Goal: Task Accomplishment & Management: Use online tool/utility

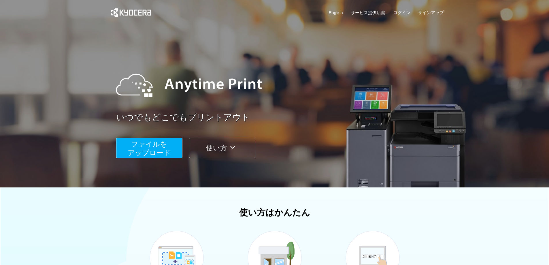
click at [148, 143] on span "ファイルを ​​アップロード" at bounding box center [149, 148] width 43 height 16
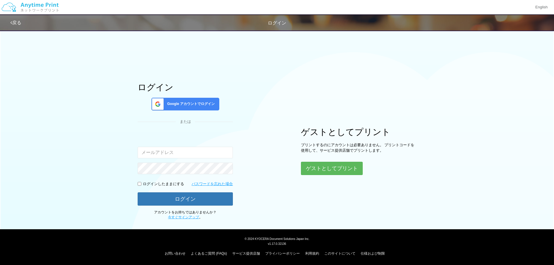
click at [190, 106] on span "Google アカウントでログイン" at bounding box center [190, 103] width 50 height 5
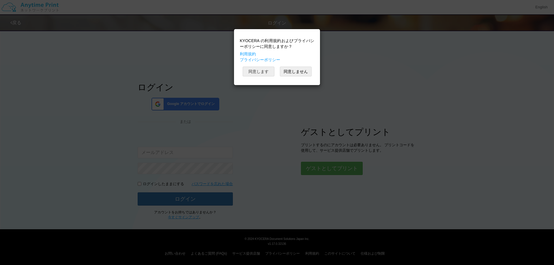
click at [253, 72] on button "同意します" at bounding box center [258, 72] width 32 height 10
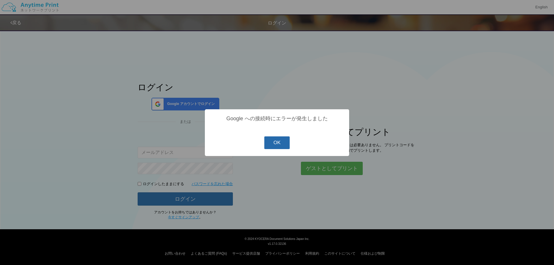
click at [276, 143] on button "OK" at bounding box center [277, 142] width 26 height 13
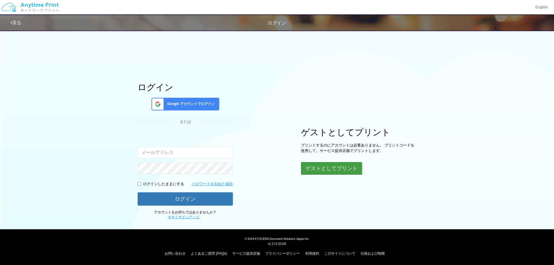
click at [318, 174] on button "ゲストとしてプリント" at bounding box center [331, 168] width 61 height 13
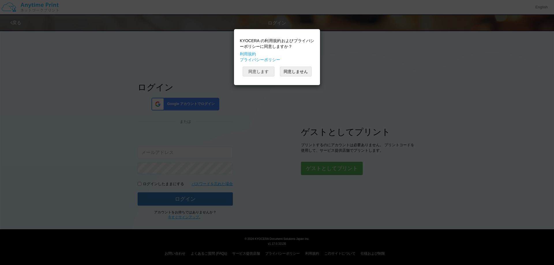
click at [259, 72] on button "同意します" at bounding box center [258, 72] width 32 height 10
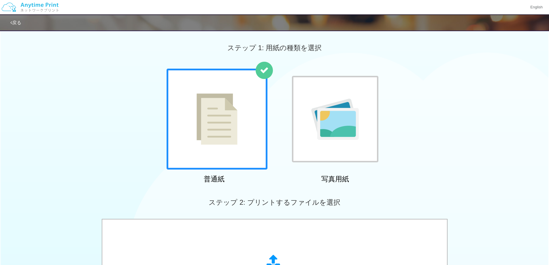
click at [259, 113] on div at bounding box center [217, 119] width 101 height 101
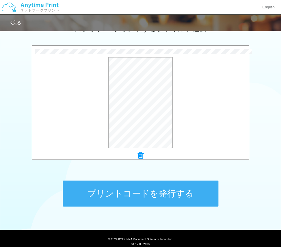
scroll to position [177, 0]
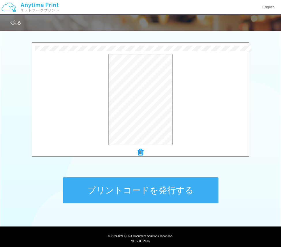
click at [168, 192] on button "プリントコードを発行する" at bounding box center [141, 190] width 156 height 26
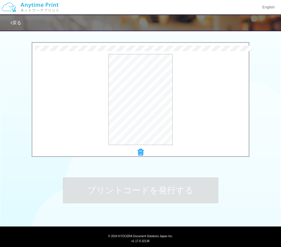
scroll to position [0, 0]
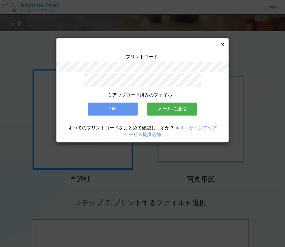
click at [103, 104] on button "OK" at bounding box center [113, 108] width 50 height 13
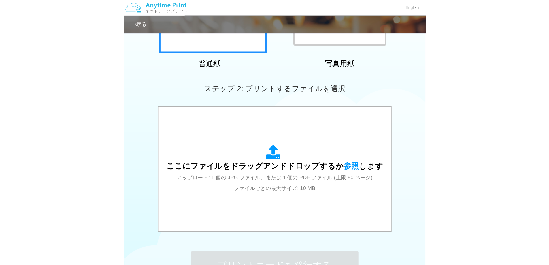
scroll to position [119, 0]
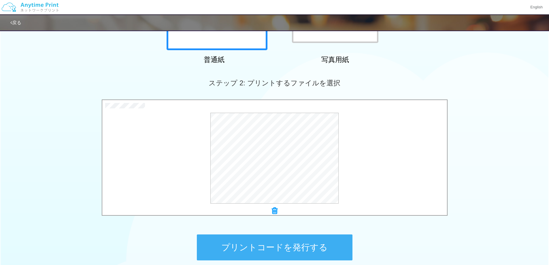
click at [344, 245] on button "プリントコードを発行する" at bounding box center [275, 247] width 156 height 26
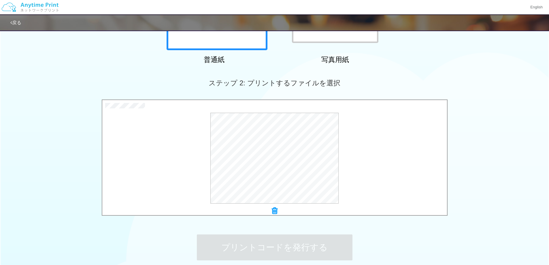
scroll to position [0, 0]
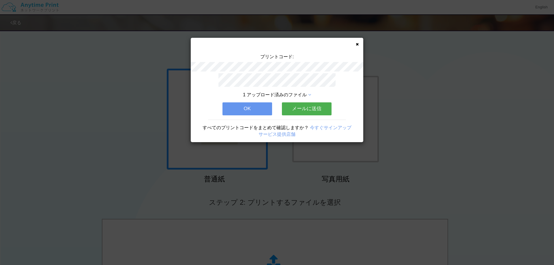
click at [260, 112] on button "OK" at bounding box center [247, 108] width 50 height 13
